Goal: Task Accomplishment & Management: Manage account settings

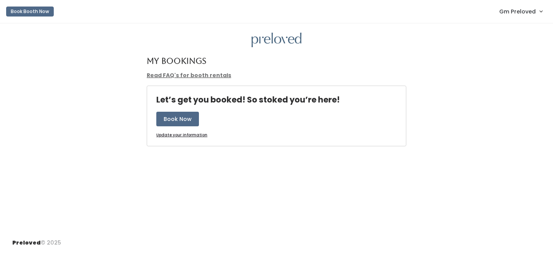
click at [526, 13] on span "Gm Preloved" at bounding box center [518, 11] width 37 height 8
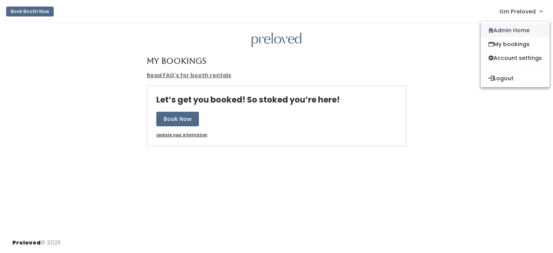
click at [515, 30] on link "Admin Home" at bounding box center [515, 30] width 69 height 14
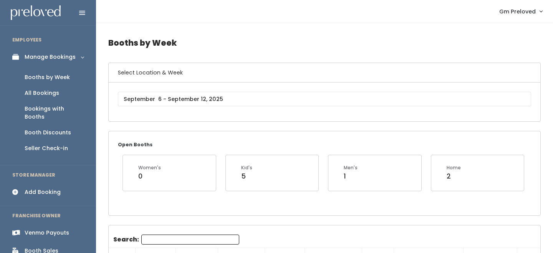
click at [40, 129] on div "Booth Discounts" at bounding box center [48, 133] width 47 height 8
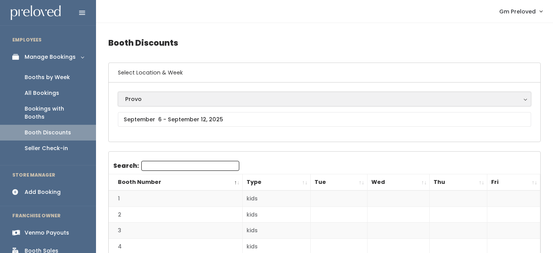
click at [152, 101] on div "Provo" at bounding box center [324, 99] width 399 height 8
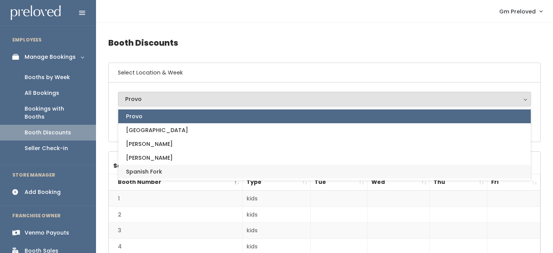
click at [155, 168] on span "Spanish Fork" at bounding box center [144, 172] width 36 height 8
select select "2"
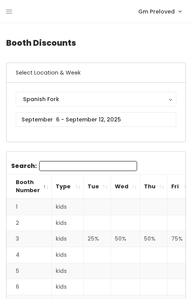
click at [101, 188] on th "Tue" at bounding box center [97, 186] width 27 height 25
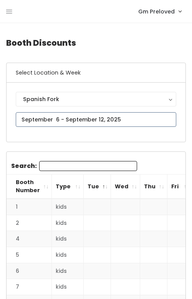
click at [107, 121] on input "text" at bounding box center [96, 119] width 161 height 15
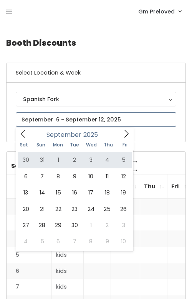
type input "August 30 to September 5"
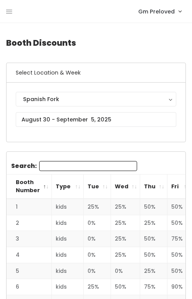
click at [105, 189] on th "Tue" at bounding box center [97, 186] width 27 height 25
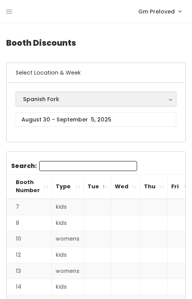
click at [57, 94] on button "Spanish Fork" at bounding box center [96, 99] width 161 height 15
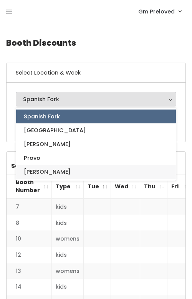
click at [36, 172] on span "[PERSON_NAME]" at bounding box center [47, 172] width 47 height 8
select select "3"
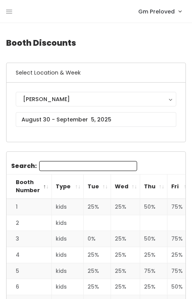
click at [101, 190] on th "Tue" at bounding box center [97, 186] width 27 height 25
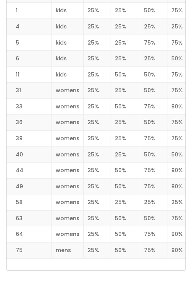
scroll to position [1140, 0]
